Goal: Information Seeking & Learning: Find specific fact

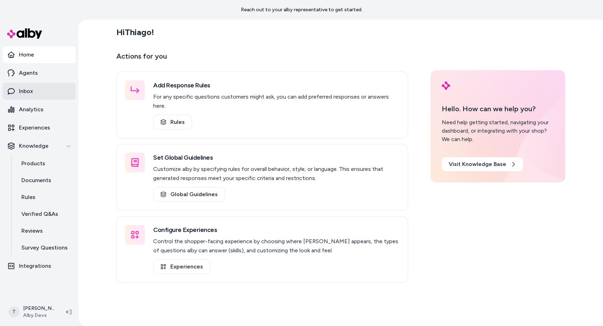
click at [37, 85] on link "Inbox" at bounding box center [39, 91] width 73 height 17
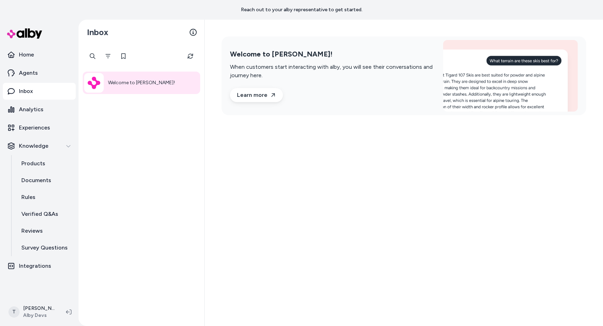
click at [154, 214] on div "Welcome to [PERSON_NAME]!" at bounding box center [142, 185] width 126 height 281
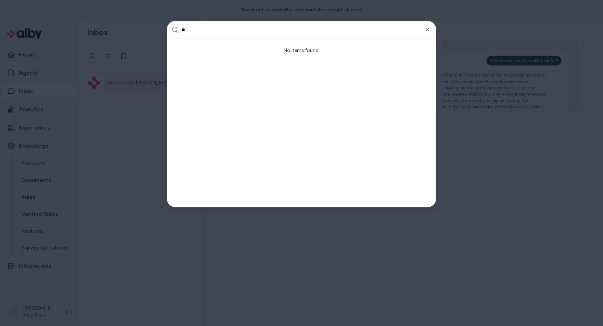
type input "***"
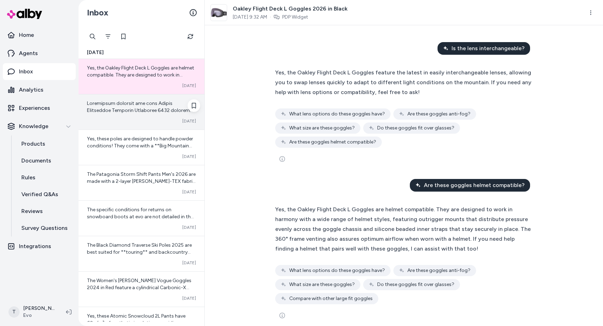
click at [136, 122] on div "Converted [DATE]" at bounding box center [141, 121] width 109 height 6
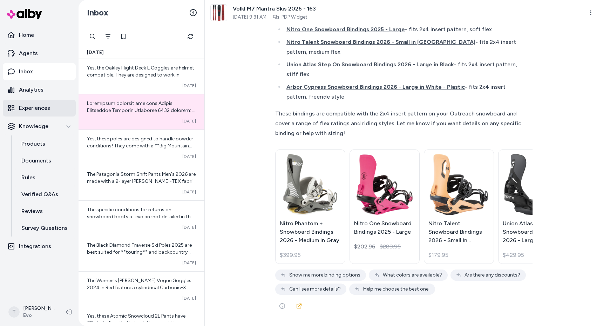
scroll to position [23547, 0]
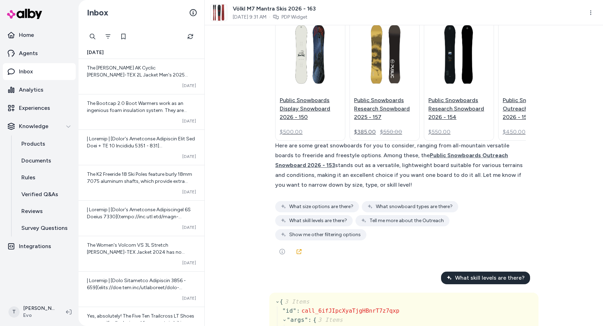
scroll to position [216, 0]
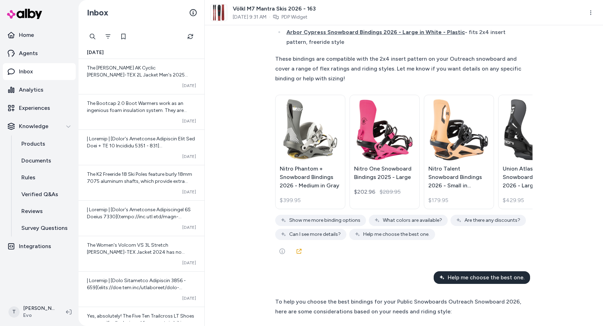
click at [229, 146] on div "I am looking for snowboards { 3 Items " id " : call_ztgR3Vu4jdvKG4tTL7vMQvtx " …" at bounding box center [404, 175] width 398 height 301
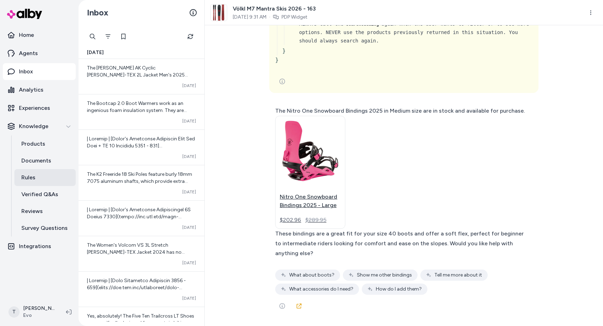
scroll to position [25524, 0]
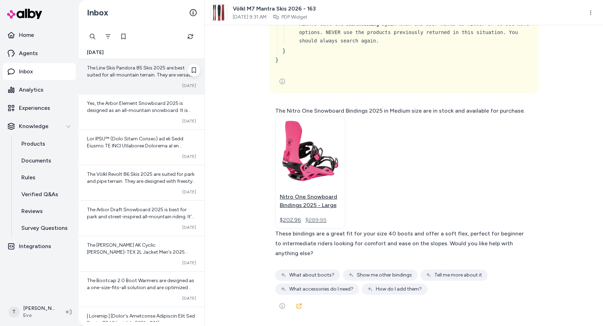
click at [93, 80] on div "The Line Skis Pandora 85 Skis 2025 are best suited for all-mountain terrain. Th…" at bounding box center [142, 76] width 126 height 35
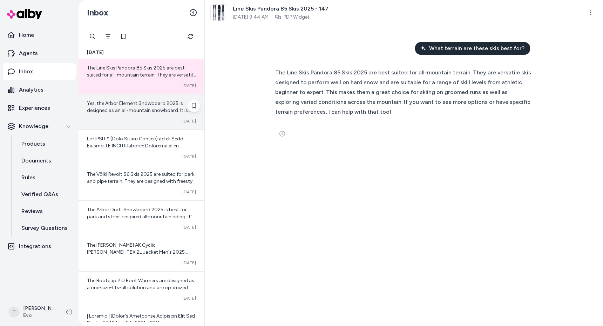
click at [152, 109] on span "Yes, the Arbor Element Snowboard 2025 is designed as an all-mountain snowboard.…" at bounding box center [141, 141] width 108 height 83
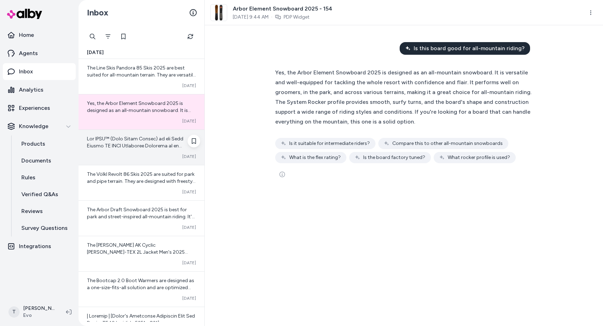
click at [140, 148] on span at bounding box center [141, 219] width 109 height 167
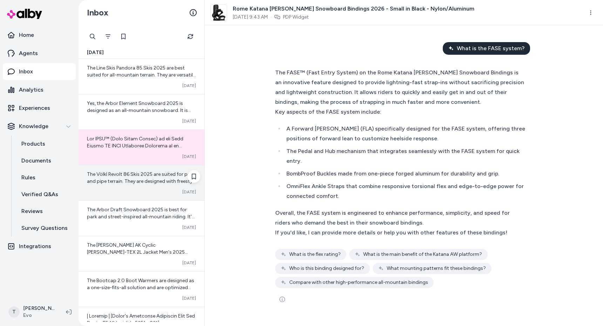
click at [132, 173] on span "The Völkl Revolt 86 Skis 2025 are suited for park and pipe terrain. They are de…" at bounding box center [141, 202] width 109 height 62
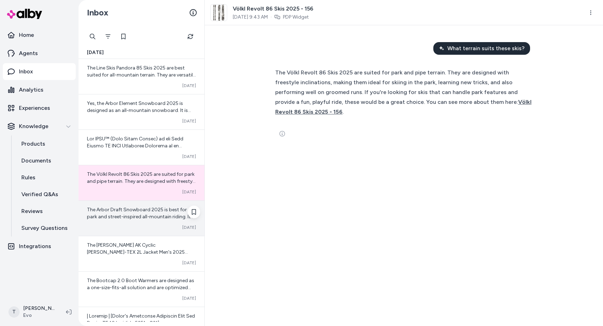
click at [123, 213] on div "The Arbor Draft Snowboard 2025 is best for park and street-inspired all-mountai…" at bounding box center [141, 213] width 109 height 14
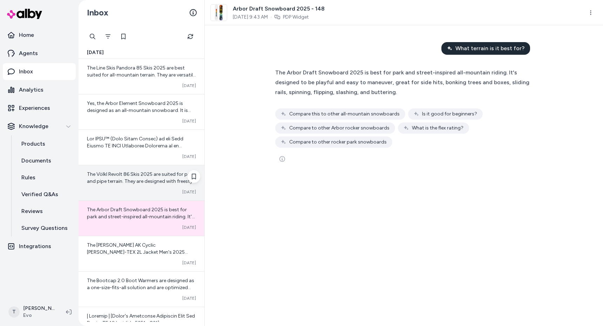
scroll to position [49, 0]
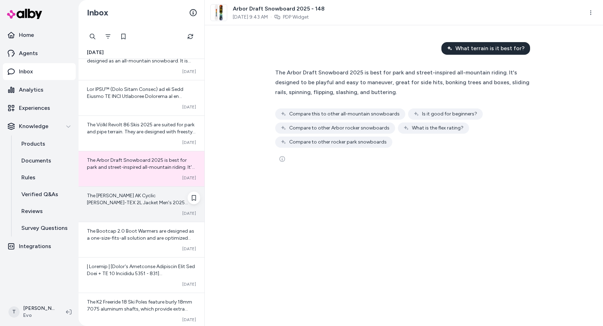
click at [126, 201] on span "The Burton AK Cyclic GORE-TEX 2L Jacket Men's 2025 does not have insulation. It…" at bounding box center [140, 234] width 106 height 83
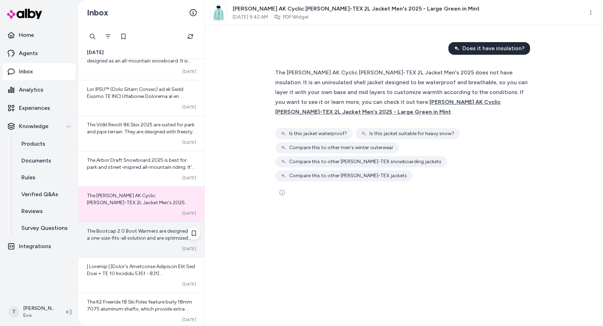
click at [123, 233] on span "The Bootcap 2.0 Boot Warmers are designed as a one-size-fits-all solution and a…" at bounding box center [141, 297] width 108 height 139
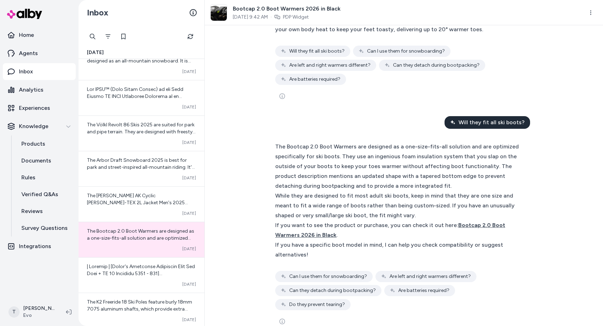
scroll to position [64, 0]
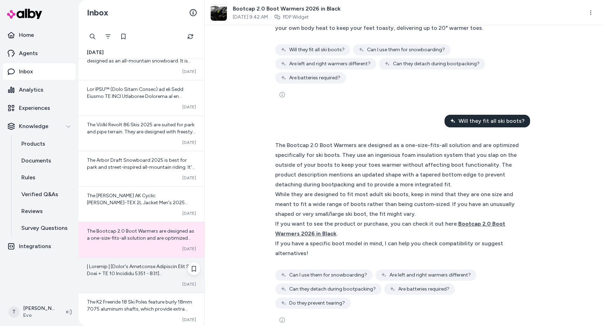
click at [109, 277] on div "Converted Oct 03" at bounding box center [142, 274] width 126 height 35
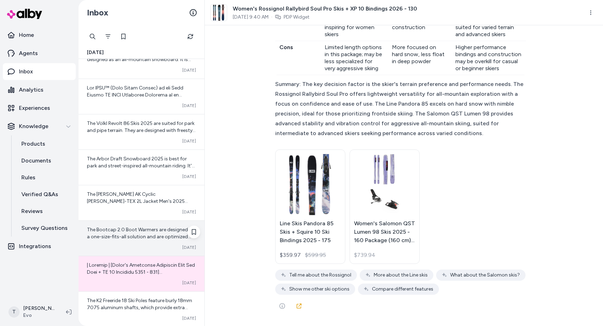
scroll to position [117, 0]
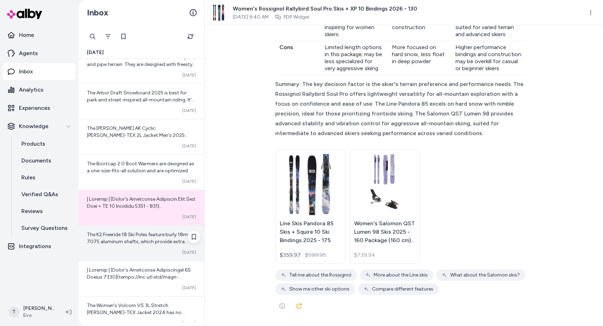
click at [113, 237] on span "The K2 Freeride 18 Ski Poles feature burly 18mm 7075 aluminum shafts, which pro…" at bounding box center [141, 270] width 108 height 76
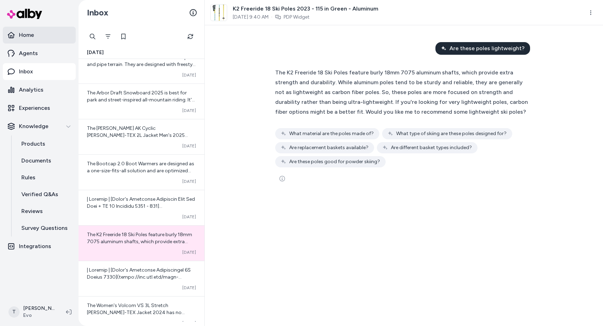
click at [26, 32] on p "Home" at bounding box center [26, 35] width 15 height 8
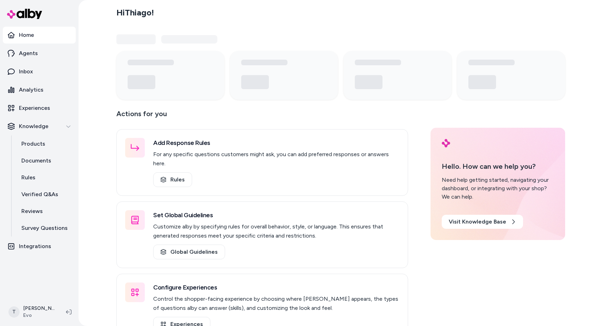
click at [92, 152] on div "Hi Thiago ! Actions for you Add Response Rules For any specific questions custo…" at bounding box center [341, 163] width 525 height 326
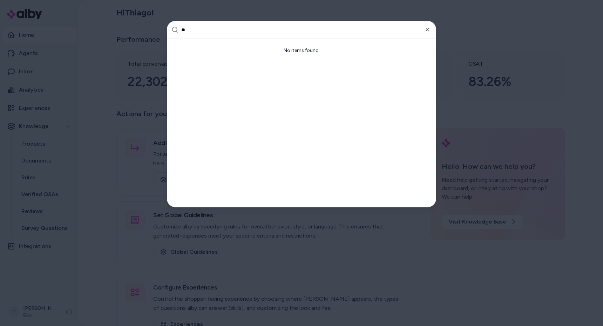
type input "***"
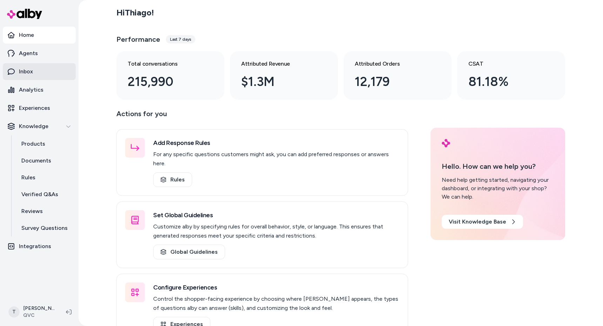
click at [34, 74] on link "Inbox" at bounding box center [39, 71] width 73 height 17
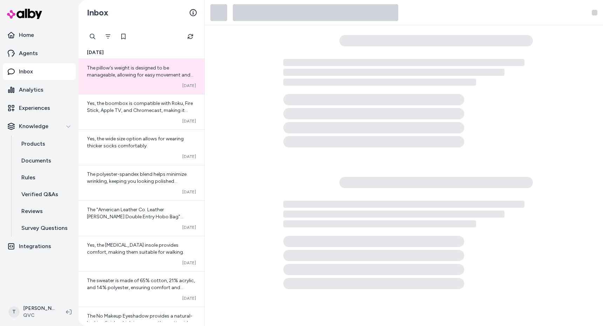
click at [149, 80] on div "The pillow's weight is designed to be manageable, allowing for easy movement an…" at bounding box center [142, 76] width 126 height 35
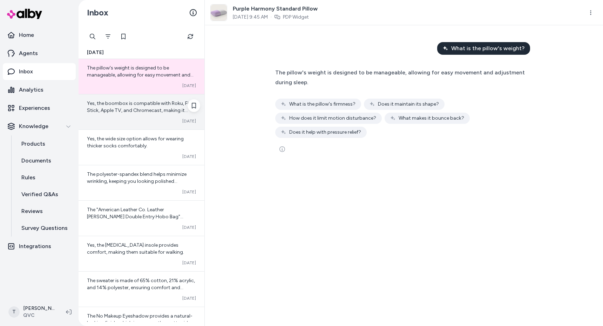
click at [141, 100] on span "Yes, the boombox is compatible with Roku, Fire Stick, Apple TV, and Chromecast,…" at bounding box center [140, 110] width 106 height 20
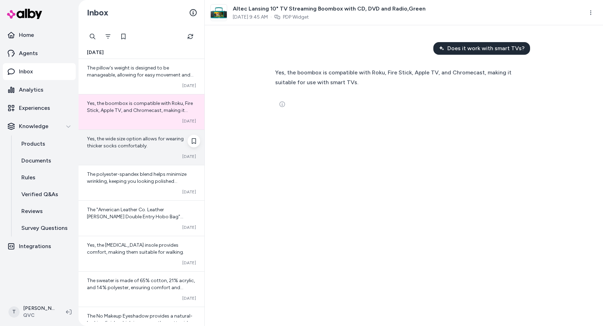
click at [127, 140] on span "Yes, the wide size option allows for wearing thicker socks comfortably." at bounding box center [135, 142] width 97 height 13
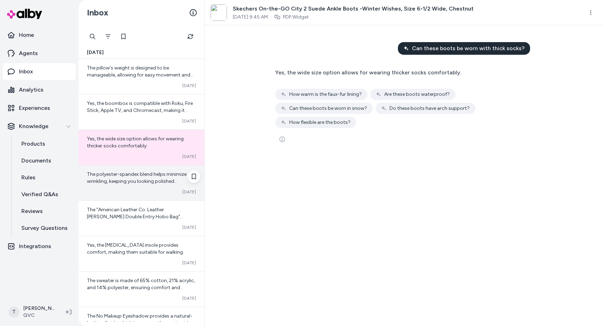
click at [126, 179] on span "The polyester-spandex blend helps minimize wrinkling, keeping you looking polis…" at bounding box center [137, 181] width 100 height 20
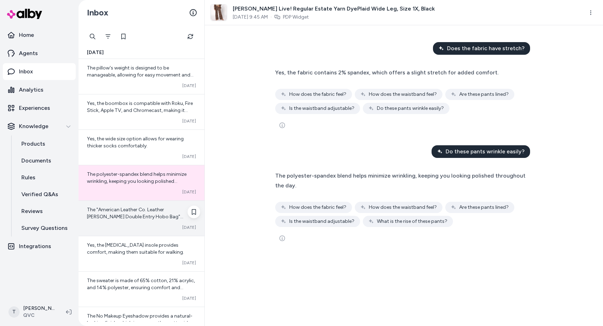
click at [125, 211] on span "The "American Leather Co. Leather Dean Double Entry Hobo Bag" measures 11.75" x…" at bounding box center [141, 231] width 109 height 48
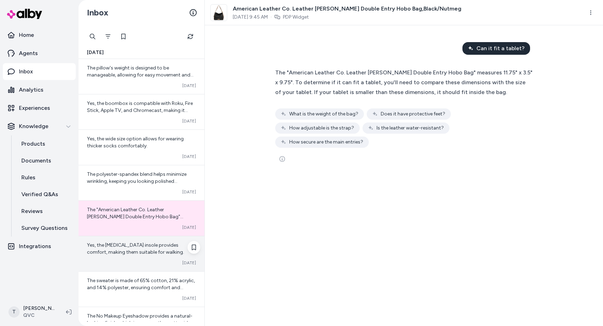
click at [106, 257] on div "Yes, the memory foam insole provides comfort, making them suitable for walking.…" at bounding box center [142, 253] width 126 height 35
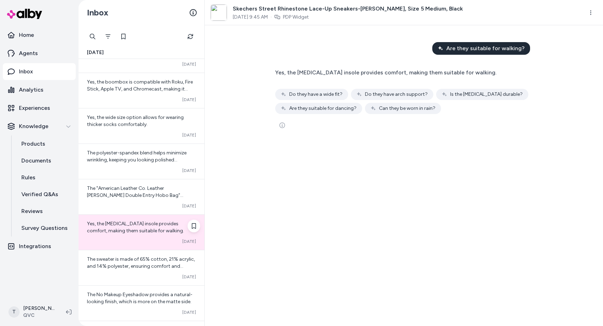
scroll to position [56, 0]
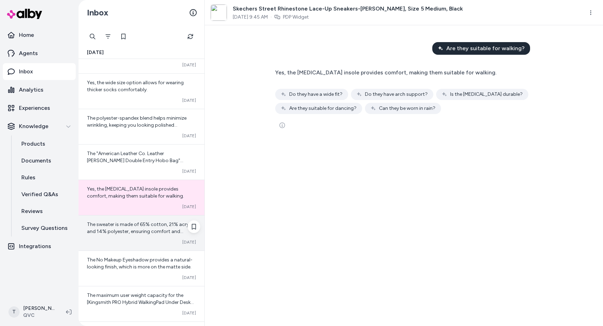
click at [119, 229] on span "The sweater is made of 65% cotton, 21% acrylic, and 14% polyester, ensuring com…" at bounding box center [141, 231] width 108 height 20
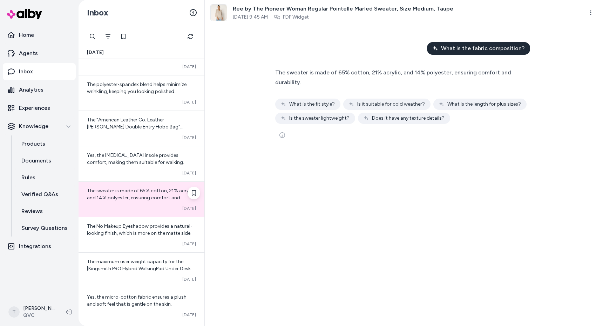
scroll to position [97, 0]
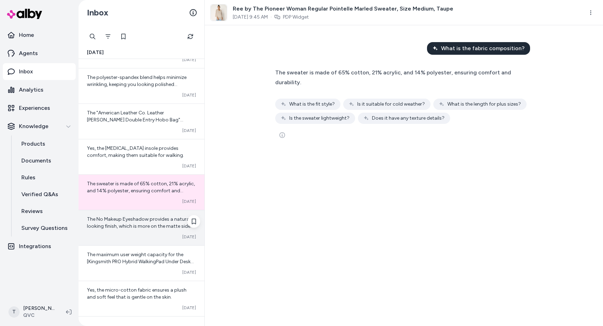
click at [119, 230] on div "The No Makeup Eyeshadow provides a natural-looking finish, which is more on the…" at bounding box center [142, 227] width 126 height 35
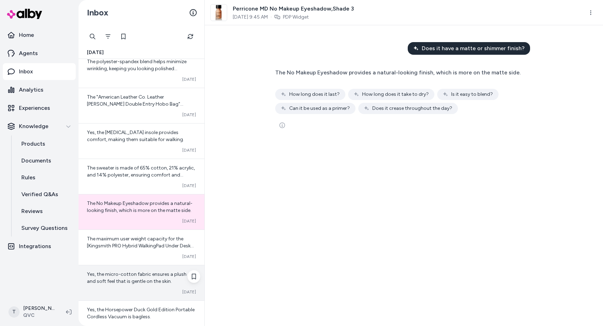
scroll to position [153, 0]
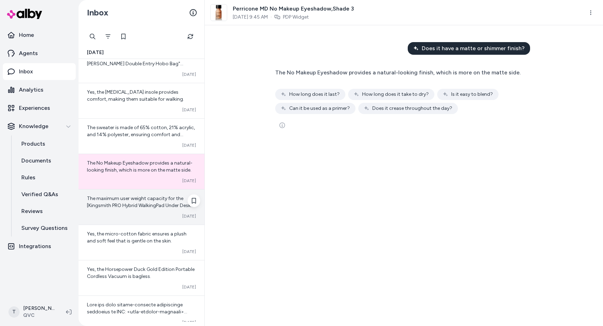
click at [116, 190] on div "The maximum user weight capacity for the [Kingsmith PRO Hybrid WalkingPad Under…" at bounding box center [142, 206] width 126 height 35
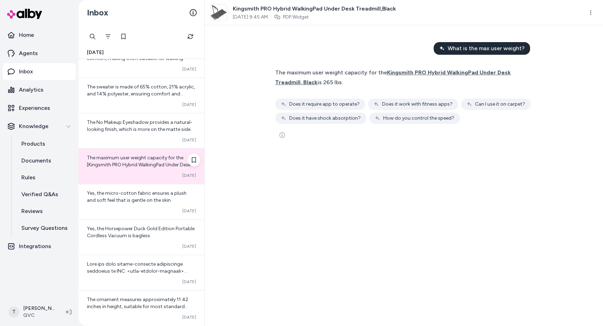
scroll to position [196, 0]
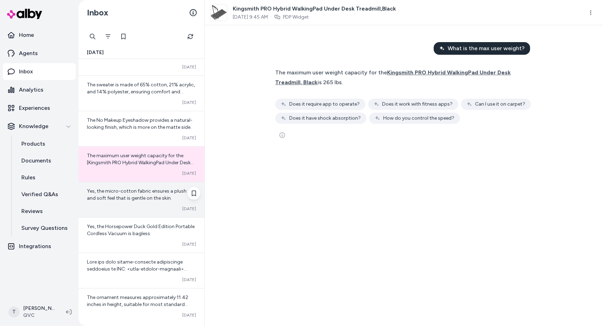
click at [124, 205] on div "Yes, the micro-cotton fabric ensures a plush and soft feel that is gentle on th…" at bounding box center [142, 199] width 126 height 35
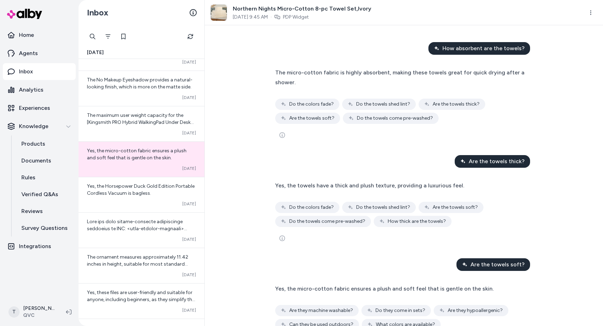
scroll to position [35, 0]
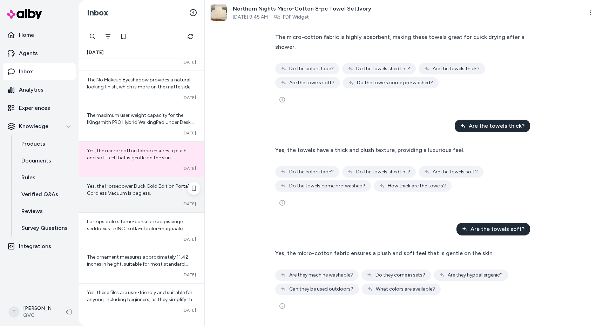
click at [122, 201] on div "Converted Oct 03" at bounding box center [141, 204] width 109 height 6
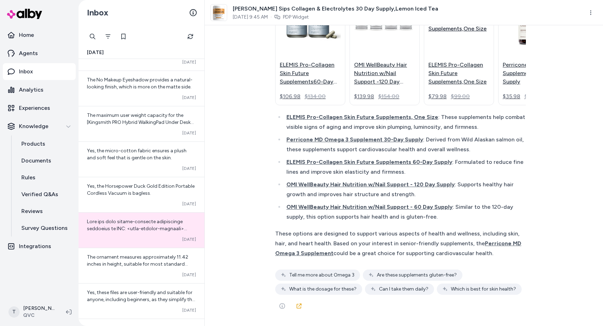
scroll to position [1938, 0]
click at [226, 113] on div "How long does one jar last? The Dr. Kellyann Lemon Sips Collagen & Electrolytes…" at bounding box center [404, 175] width 398 height 301
